Goal: Information Seeking & Learning: Learn about a topic

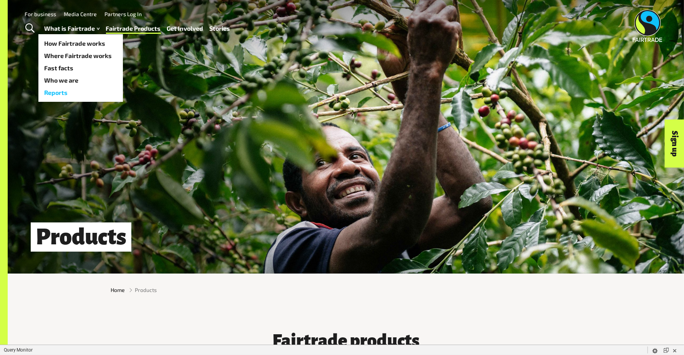
click at [67, 88] on link "Reports" at bounding box center [80, 92] width 84 height 12
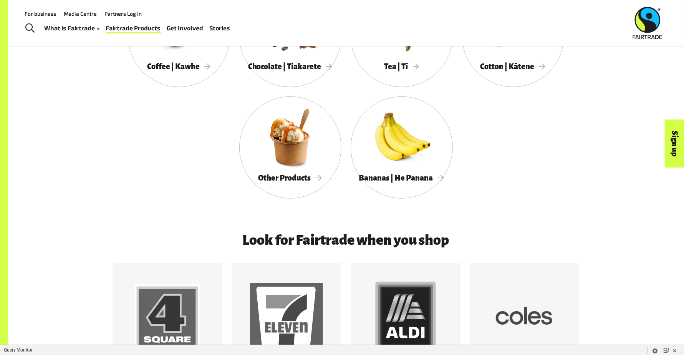
scroll to position [297, 0]
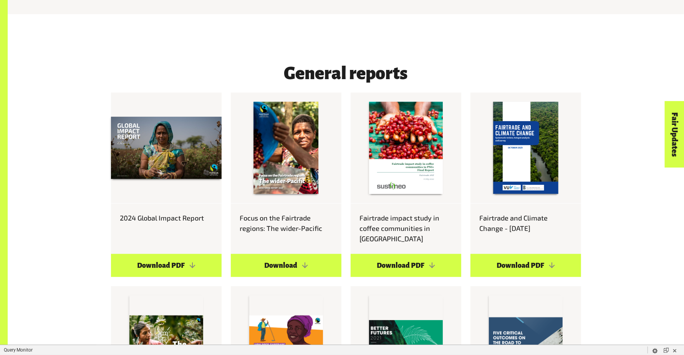
scroll to position [451, 0]
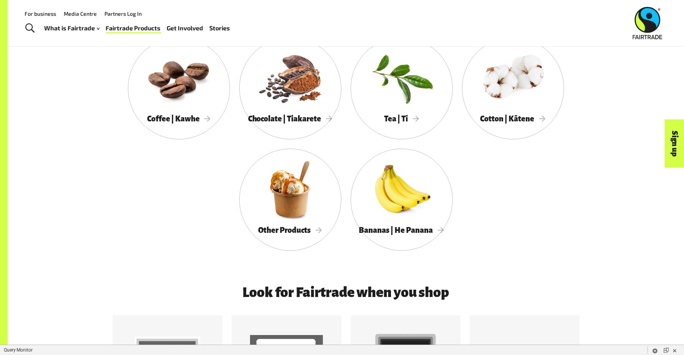
scroll to position [446, 0]
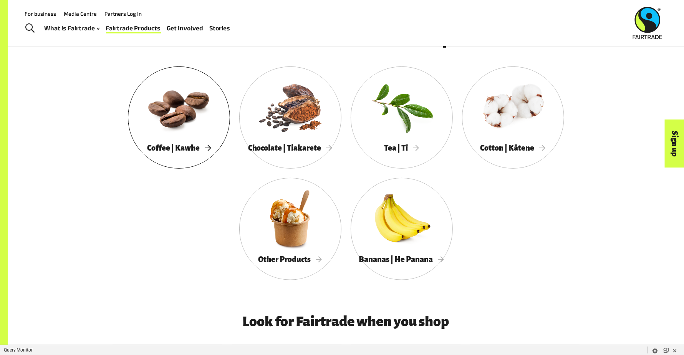
click at [184, 137] on div at bounding box center [179, 107] width 102 height 66
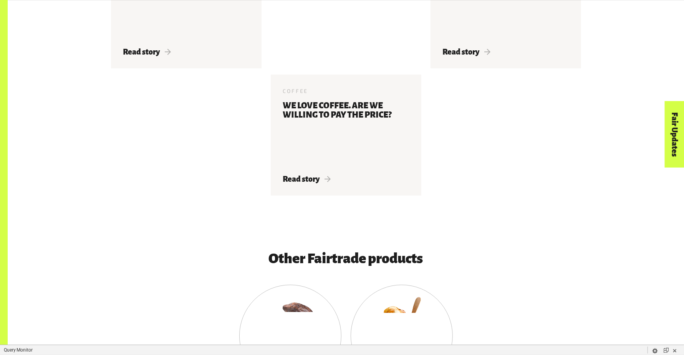
scroll to position [2799, 0]
